Goal: Check status: Check status

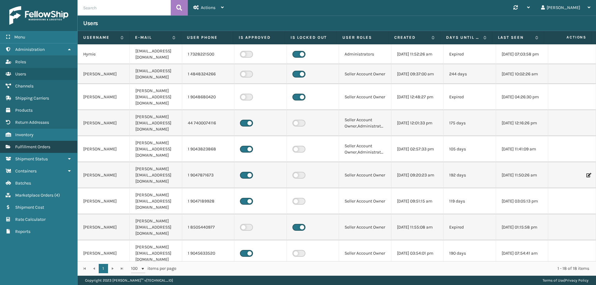
click at [41, 143] on link "Fulfillment Orders" at bounding box center [38, 147] width 77 height 12
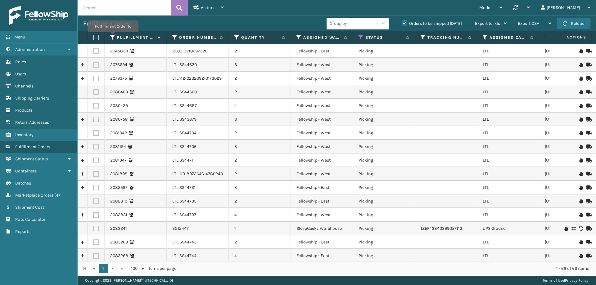
click at [113, 37] on icon at bounding box center [112, 38] width 5 height 6
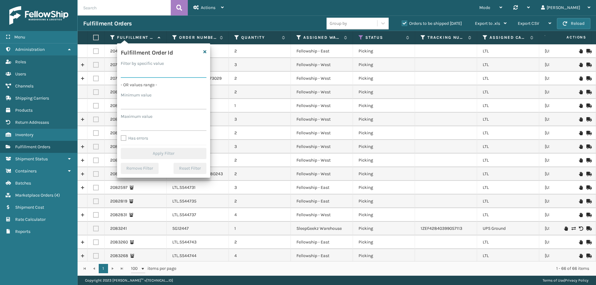
click at [160, 69] on input "Filter by specific value" at bounding box center [164, 72] width 86 height 11
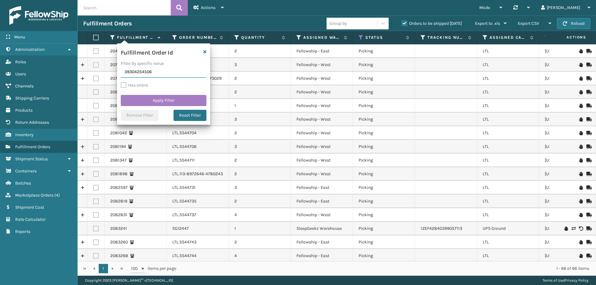
type input "393042545067"
click button "Apply Filter" at bounding box center [164, 100] width 86 height 11
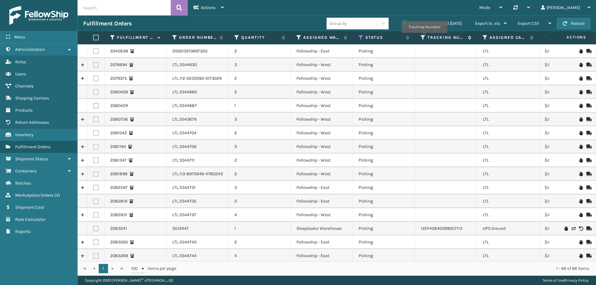
click at [424, 37] on icon at bounding box center [423, 38] width 5 height 6
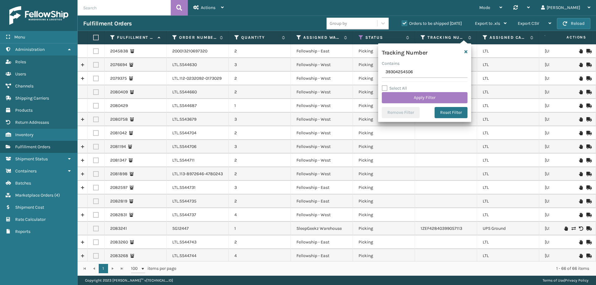
type input "393042545067"
drag, startPoint x: 407, startPoint y: 69, endPoint x: 380, endPoint y: 69, distance: 27.0
click at [380, 69] on div "Tracking Number Contains 393042545067 Select All Apply Filter Remove Filter Res…" at bounding box center [424, 82] width 93 height 79
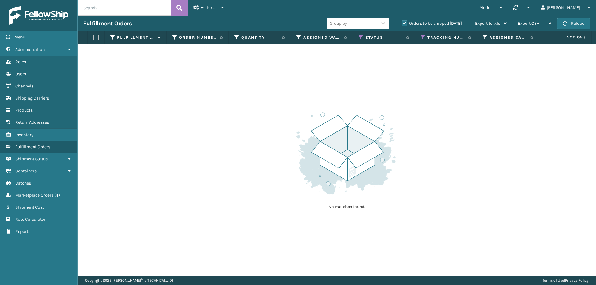
click at [406, 22] on label "Orders to be shipped [DATE]" at bounding box center [432, 23] width 60 height 5
click at [402, 22] on input "Orders to be shipped [DATE]" at bounding box center [402, 22] width 0 height 4
click at [425, 35] on icon at bounding box center [423, 38] width 5 height 6
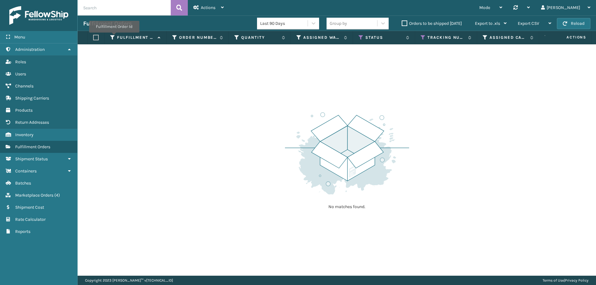
click at [114, 37] on icon at bounding box center [112, 38] width 5 height 6
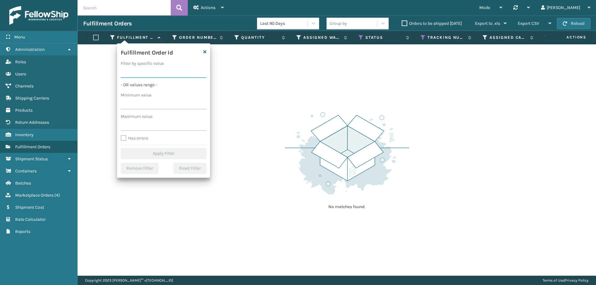
click at [169, 72] on input "Filter by specific value" at bounding box center [164, 72] width 86 height 11
paste input "393042545067"
type input "393042545067"
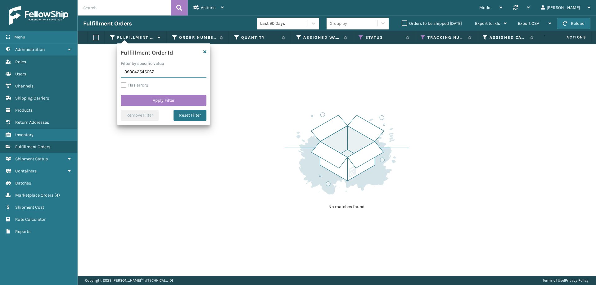
click button "Apply Filter" at bounding box center [164, 100] width 86 height 11
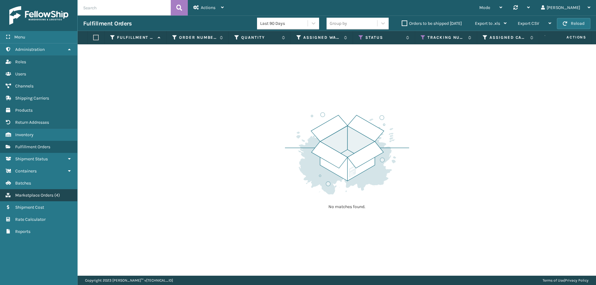
click at [57, 194] on span "( 4 )" at bounding box center [57, 195] width 6 height 5
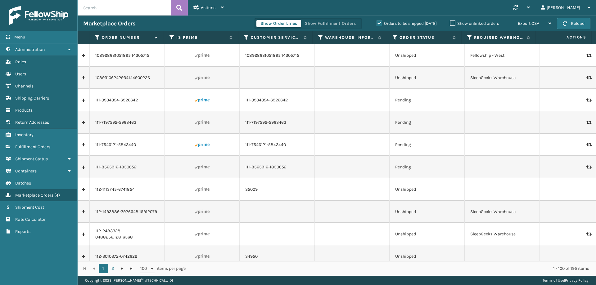
click at [381, 23] on label "Orders to be shipped [DATE]" at bounding box center [407, 23] width 60 height 5
click at [377, 23] on input "Orders to be shipped [DATE]" at bounding box center [377, 22] width 0 height 4
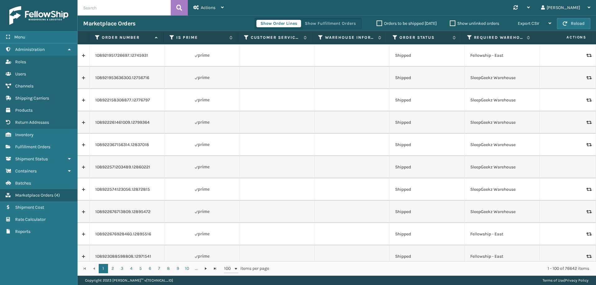
click at [141, 8] on input "text" at bounding box center [124, 8] width 93 height 16
paste input "393042545067"
type input "393042545067"
click at [178, 9] on icon at bounding box center [179, 7] width 6 height 9
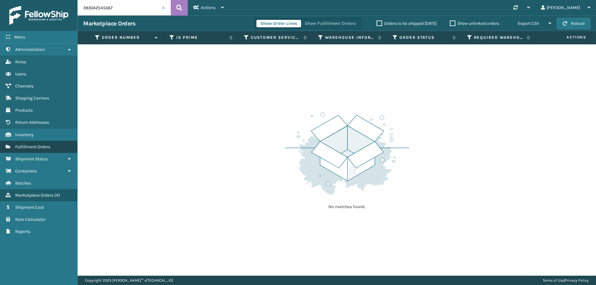
click at [34, 147] on span "Fulfillment Orders" at bounding box center [32, 146] width 35 height 5
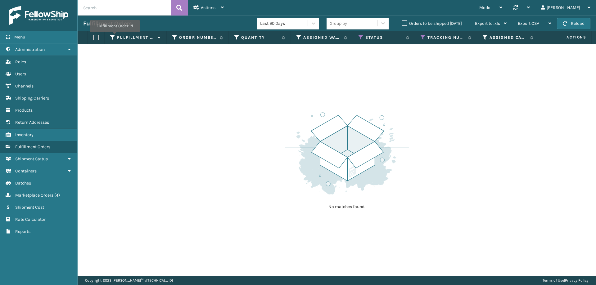
click at [114, 36] on icon at bounding box center [112, 38] width 5 height 6
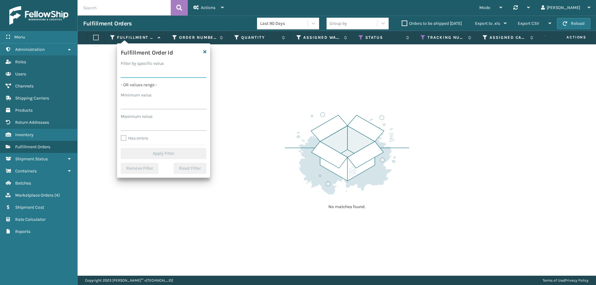
click at [150, 69] on input "Filter by specific value" at bounding box center [164, 72] width 86 height 11
paste input "393042545067"
type input "393042545067"
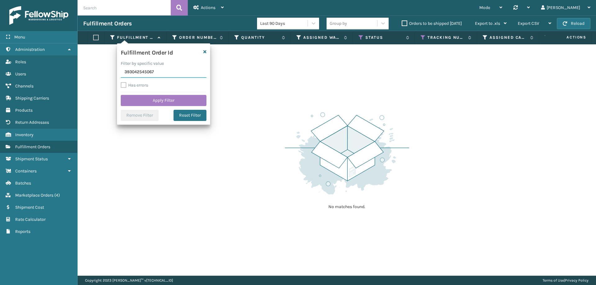
click button "Apply Filter" at bounding box center [164, 100] width 86 height 11
